Goal: Task Accomplishment & Management: Manage account settings

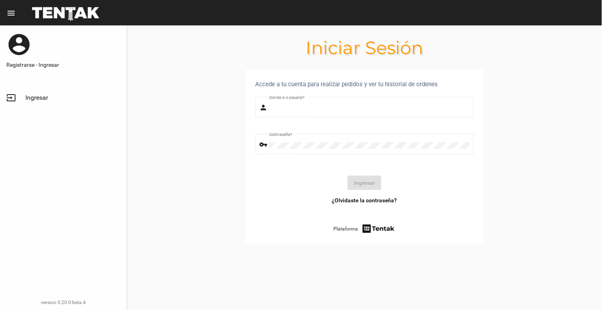
type input "natalialabancz@hotmail.com"
click at [32, 94] on span "Ingresar" at bounding box center [36, 98] width 23 height 8
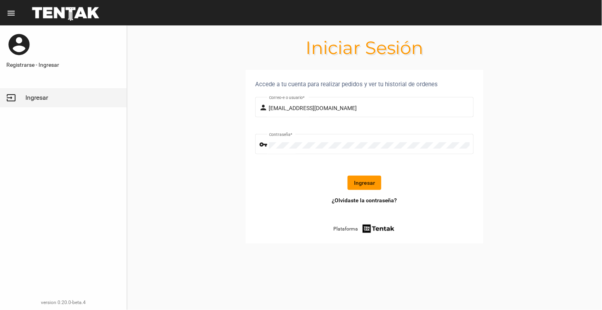
click at [364, 179] on button "Ingresar" at bounding box center [365, 182] width 34 height 14
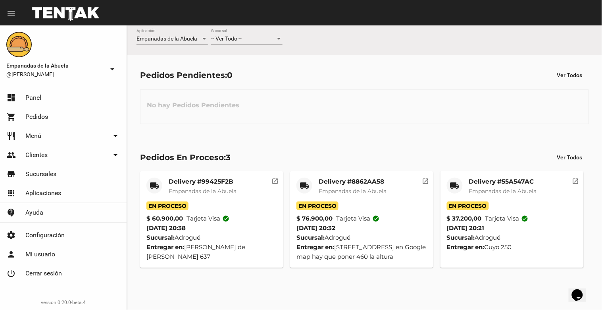
click at [247, 39] on div "-- Ver Todo --" at bounding box center [243, 39] width 64 height 6
click at [237, 70] on span "Lomas de Zamora" at bounding box center [246, 72] width 71 height 17
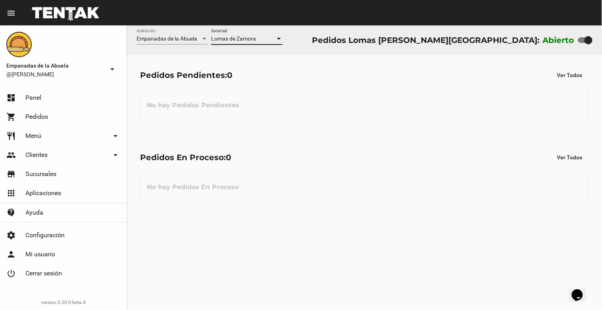
click at [240, 38] on span "Lomas de Zamora" at bounding box center [233, 38] width 45 height 6
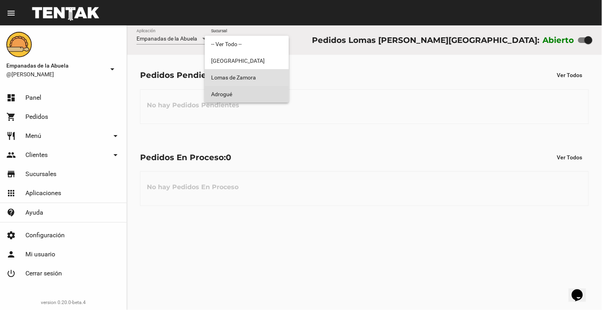
click at [235, 90] on span "Adrogué" at bounding box center [246, 94] width 71 height 17
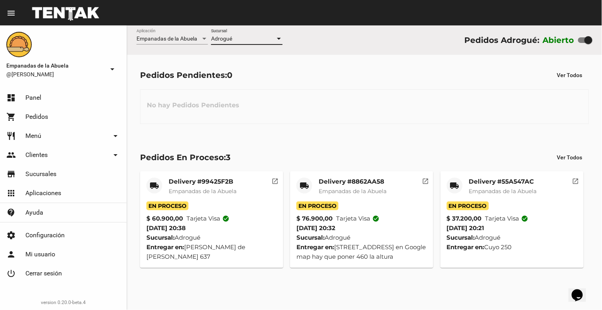
click at [248, 36] on div "Adrogué" at bounding box center [243, 39] width 64 height 6
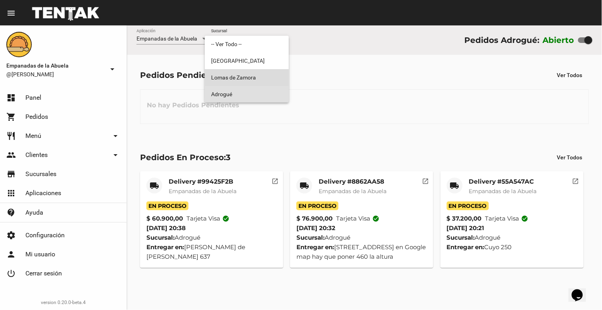
click at [250, 76] on span "Lomas de Zamora" at bounding box center [246, 77] width 71 height 17
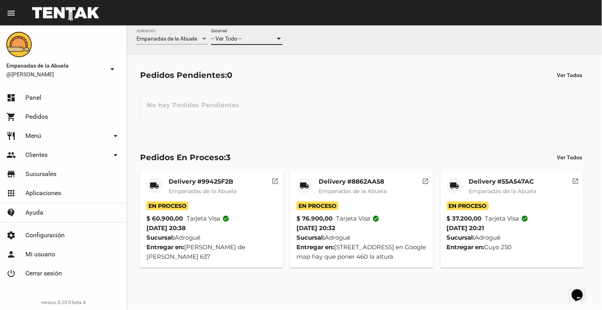
click at [263, 40] on div "-- Ver Todo --" at bounding box center [243, 39] width 64 height 6
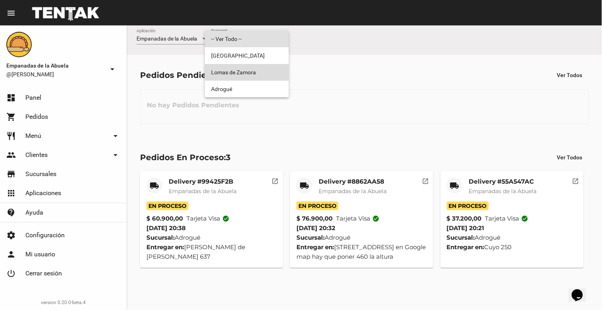
click at [253, 77] on span "Lomas de Zamora" at bounding box center [246, 72] width 71 height 17
